Goal: Task Accomplishment & Management: Complete application form

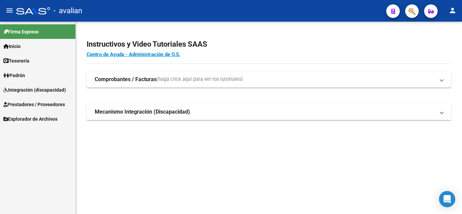
click at [45, 92] on span "Integración (discapacidad)" at bounding box center [34, 89] width 63 height 7
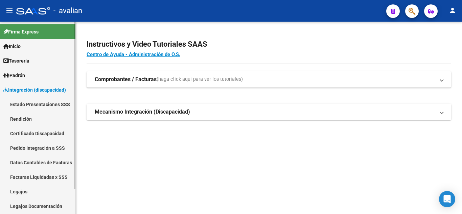
scroll to position [28, 0]
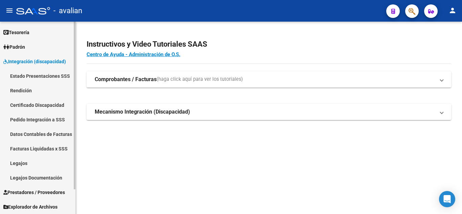
click at [42, 164] on link "Legajos" at bounding box center [37, 163] width 75 height 15
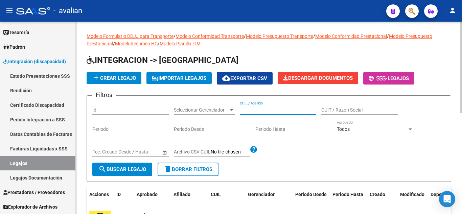
paste input "[PERSON_NAME]"
type input "[PERSON_NAME]"
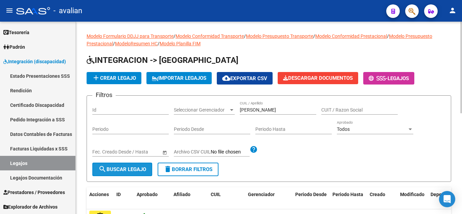
click at [119, 165] on button "search Buscar Legajo" at bounding box center [122, 170] width 60 height 14
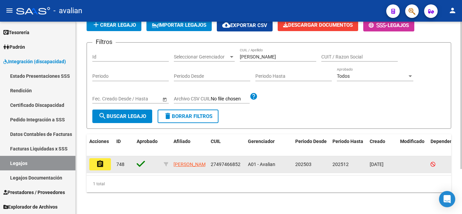
click at [107, 161] on button "assignment" at bounding box center [100, 164] width 22 height 12
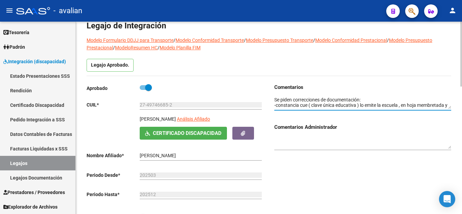
scroll to position [51, 0]
drag, startPoint x: 274, startPoint y: 99, endPoint x: 448, endPoint y: 137, distance: 178.5
click at [448, 137] on div "Comentarios Comentarios Administrador" at bounding box center [362, 119] width 177 height 73
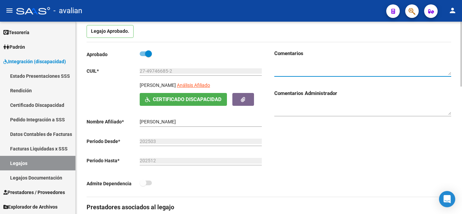
scroll to position [0, 0]
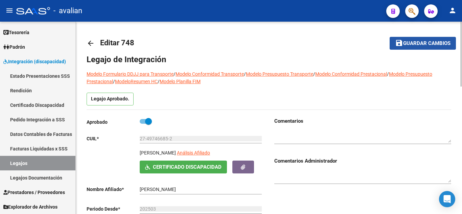
click at [398, 44] on mat-icon "save" at bounding box center [399, 43] width 8 height 8
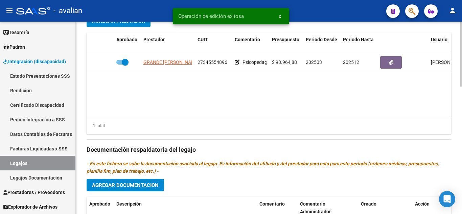
scroll to position [377, 0]
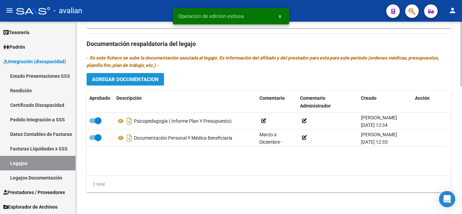
click at [138, 78] on span "Agregar Documentacion" at bounding box center [125, 79] width 67 height 6
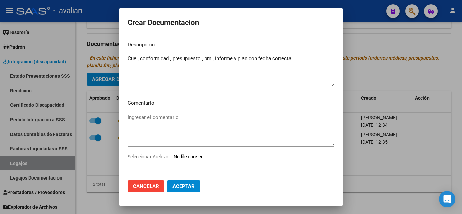
type textarea "Cue , conformidad , presupuesto , pm , informe y plan con fecha correcta."
click at [194, 157] on input "Seleccionar Archivo" at bounding box center [218, 157] width 90 height 6
type input "C:\fakepath\5646793_doc psicologa.pdf"
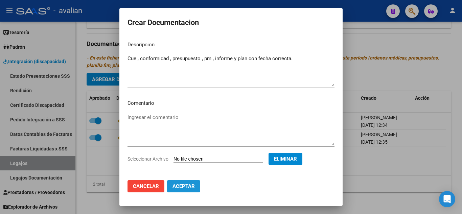
click at [198, 186] on button "Aceptar" at bounding box center [183, 186] width 33 height 12
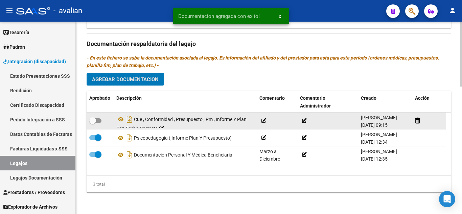
click at [99, 121] on span at bounding box center [95, 120] width 12 height 5
click at [93, 123] on input "checkbox" at bounding box center [92, 123] width 0 height 0
checkbox input "true"
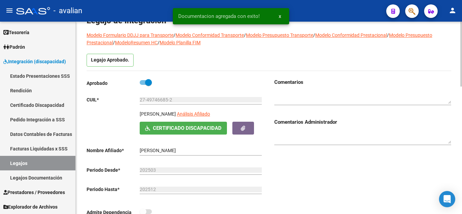
scroll to position [0, 0]
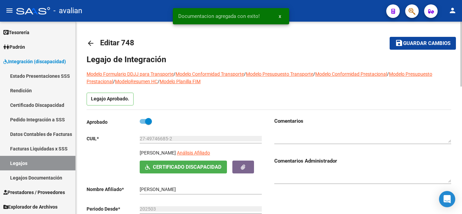
click at [420, 45] on span "Guardar cambios" at bounding box center [426, 44] width 47 height 6
